Goal: Transaction & Acquisition: Book appointment/travel/reservation

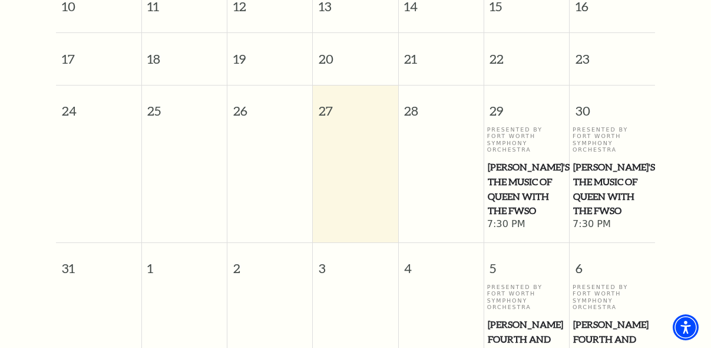
scroll to position [495, 0]
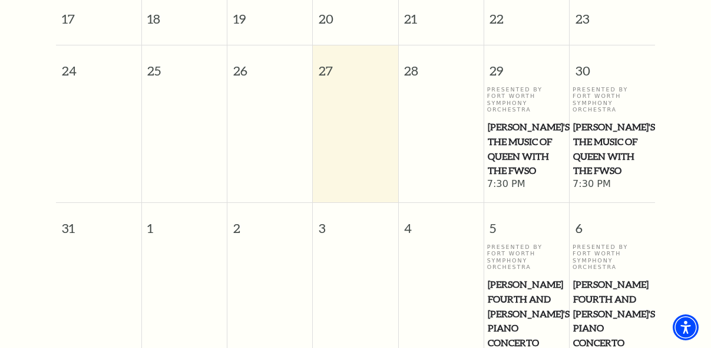
click at [610, 152] on span "Windborne's The Music of Queen with the FWSO" at bounding box center [612, 149] width 78 height 58
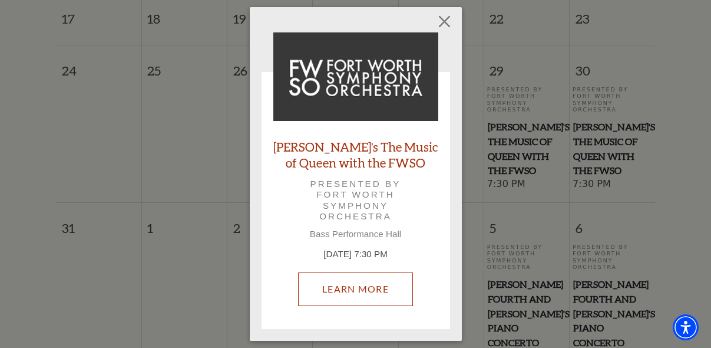
click at [339, 297] on link "Learn More" at bounding box center [355, 288] width 115 height 33
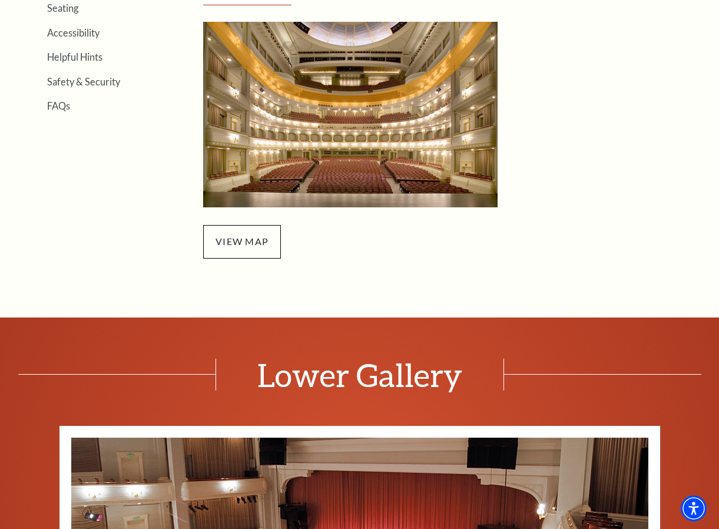
scroll to position [384, 0]
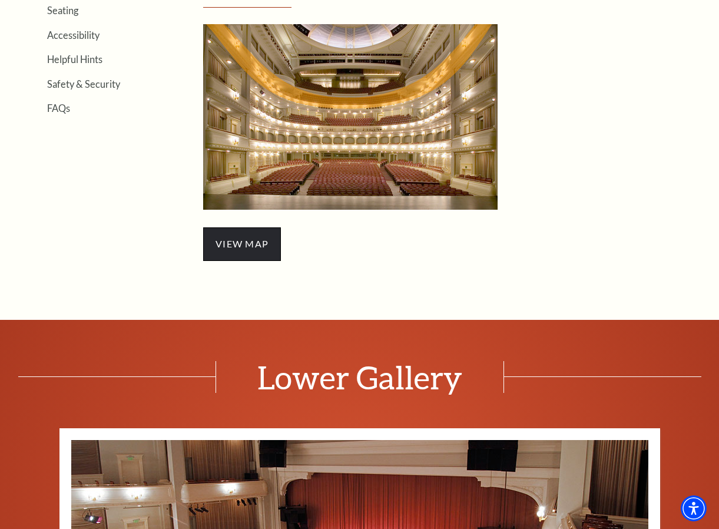
click at [277, 239] on span "view map" at bounding box center [242, 243] width 78 height 33
click at [254, 252] on span "view map" at bounding box center [242, 243] width 78 height 33
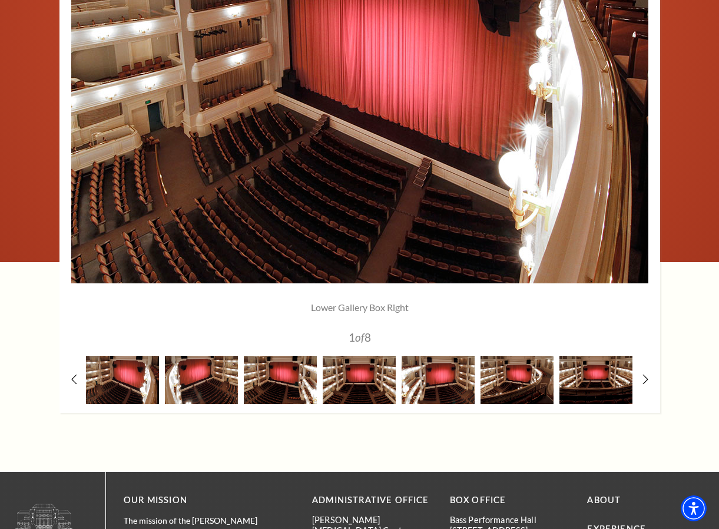
scroll to position [960, 0]
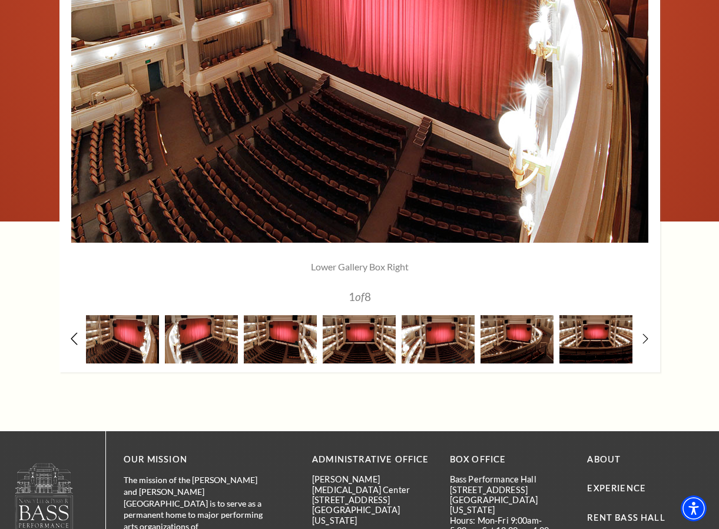
click at [77, 339] on icon at bounding box center [74, 338] width 8 height 12
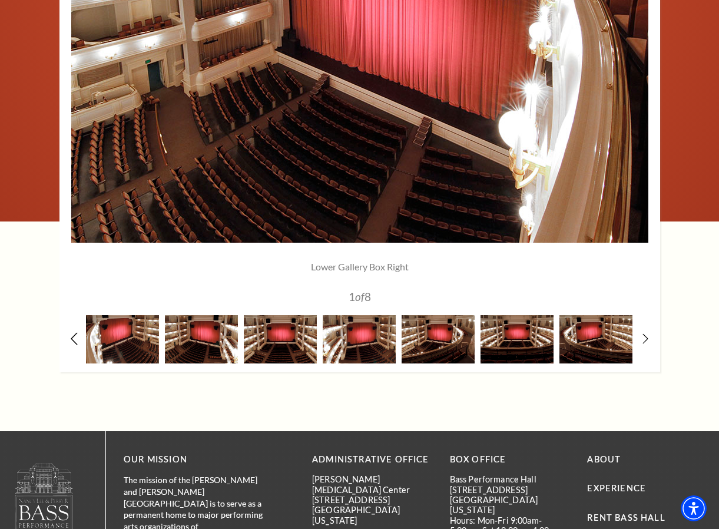
click at [77, 339] on icon at bounding box center [74, 338] width 8 height 12
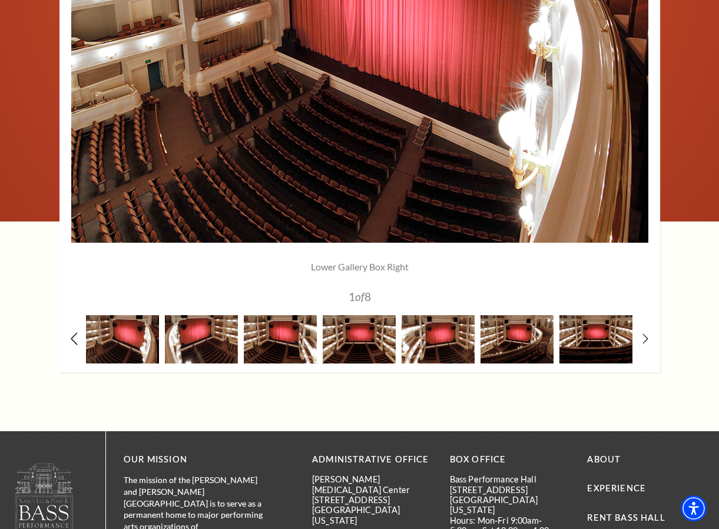
click at [77, 339] on icon at bounding box center [74, 338] width 8 height 12
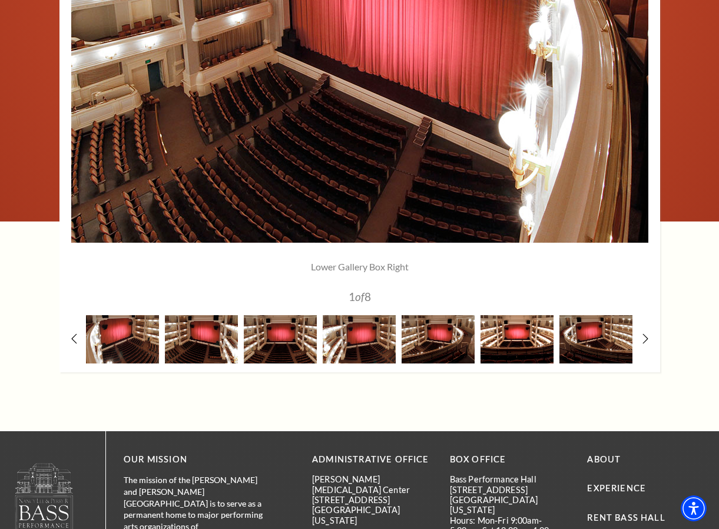
click at [528, 334] on img at bounding box center [517, 339] width 73 height 48
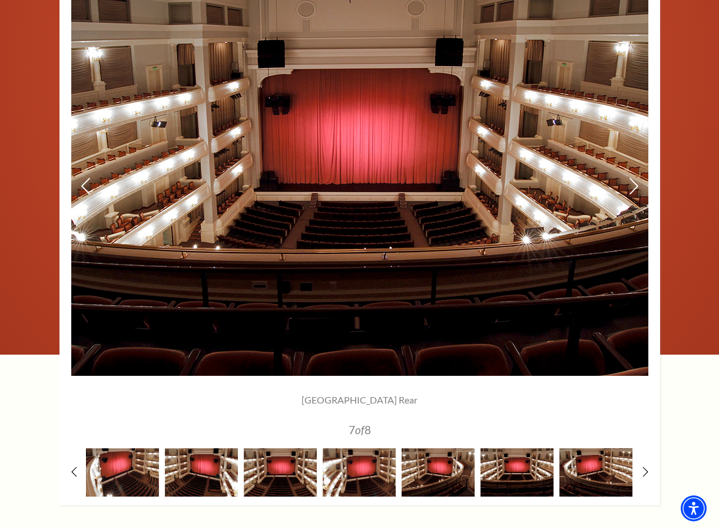
scroll to position [602, 0]
